Goal: Register for event/course

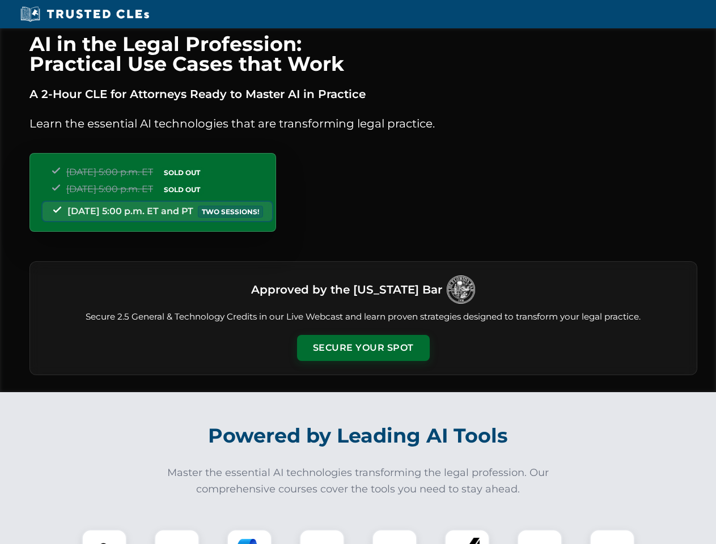
click at [363, 348] on button "Secure Your Spot" at bounding box center [363, 348] width 133 height 26
click at [104, 537] on img at bounding box center [104, 552] width 33 height 33
click at [177, 537] on div at bounding box center [176, 552] width 45 height 45
click at [249, 537] on div at bounding box center [249, 552] width 45 height 45
click at [322, 537] on img at bounding box center [322, 552] width 32 height 32
